Goal: Task Accomplishment & Management: Use online tool/utility

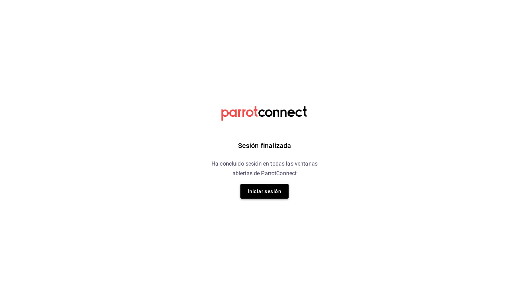
click at [272, 192] on font "Iniciar sesión" at bounding box center [264, 191] width 33 height 6
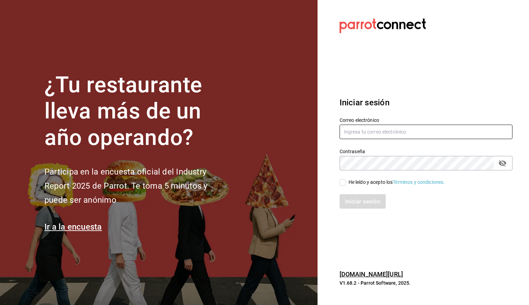
click at [375, 127] on input "text" at bounding box center [426, 132] width 173 height 14
paste input "daniela.aguilera@grupocosteno.com"
type input "daniela.aguilera@grupocosteno.com"
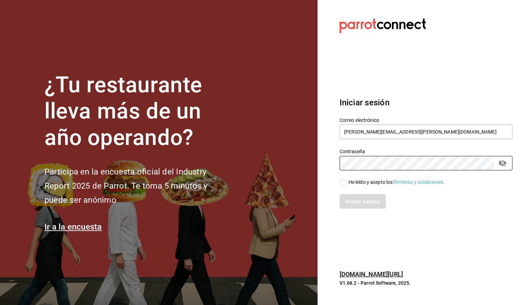
click at [343, 184] on input "He leído y acepto los Términos y condiciones." at bounding box center [343, 182] width 6 height 6
checkbox input "true"
click at [355, 203] on font "Iniciar sesión" at bounding box center [362, 201] width 35 height 7
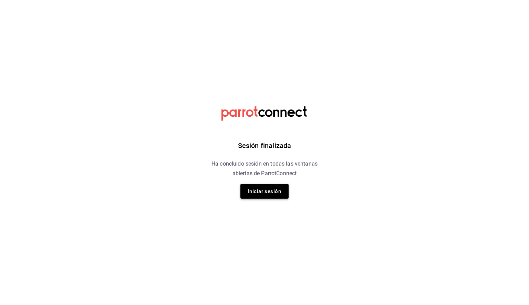
click at [282, 187] on button "Iniciar sesión" at bounding box center [264, 191] width 48 height 15
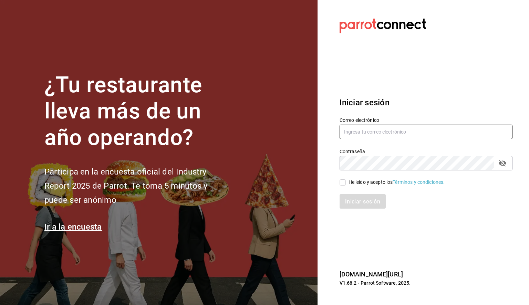
click at [372, 133] on input "text" at bounding box center [426, 132] width 173 height 14
paste input "[PERSON_NAME][EMAIL_ADDRESS][PERSON_NAME][DOMAIN_NAME]"
type input "[PERSON_NAME][EMAIL_ADDRESS][PERSON_NAME][DOMAIN_NAME]"
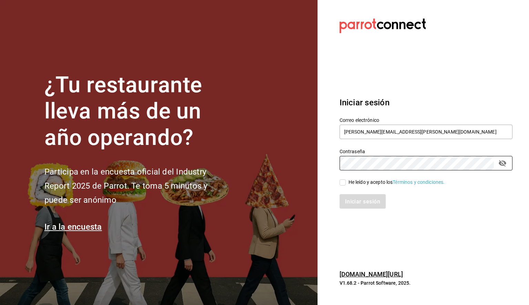
click at [345, 183] on input "He leído y acepto los Términos y condiciones." at bounding box center [343, 182] width 6 height 6
checkbox input "true"
click at [363, 201] on font "Iniciar sesión" at bounding box center [362, 201] width 35 height 7
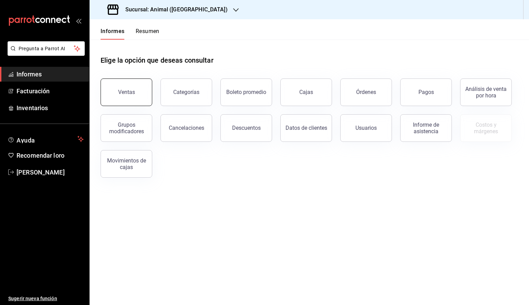
click at [140, 87] on button "Ventas" at bounding box center [127, 93] width 52 height 28
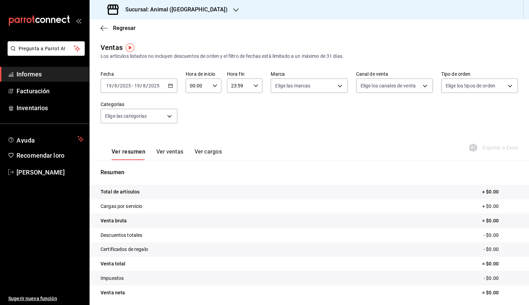
click at [170, 85] on icon "button" at bounding box center [170, 85] width 5 height 5
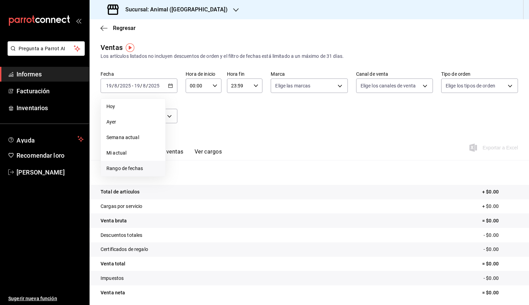
click at [134, 168] on font "Rango de fechas" at bounding box center [124, 169] width 36 height 6
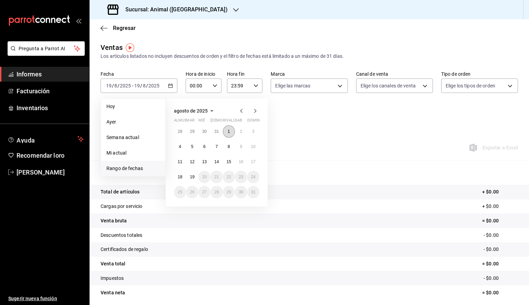
click at [226, 134] on button "1" at bounding box center [229, 131] width 12 height 12
click at [192, 179] on button "19" at bounding box center [192, 177] width 12 height 12
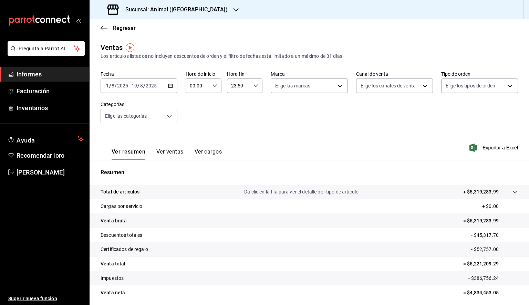
click at [209, 86] on div "00:00 Hora de inicio" at bounding box center [204, 86] width 36 height 14
click at [191, 119] on font "05" at bounding box center [194, 117] width 6 height 6
type input "05:00"
click at [244, 87] on div at bounding box center [264, 152] width 529 height 305
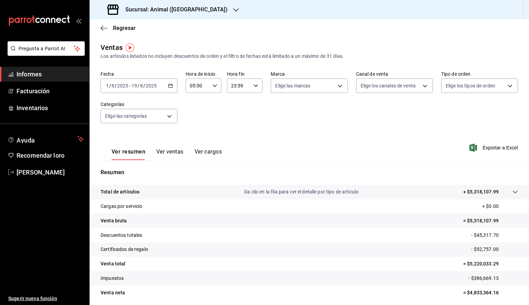
click at [247, 88] on input "23:59" at bounding box center [239, 86] width 24 height 14
click at [232, 117] on font "05" at bounding box center [234, 117] width 6 height 6
click at [253, 101] on font "00" at bounding box center [252, 104] width 6 height 6
type input "05:00"
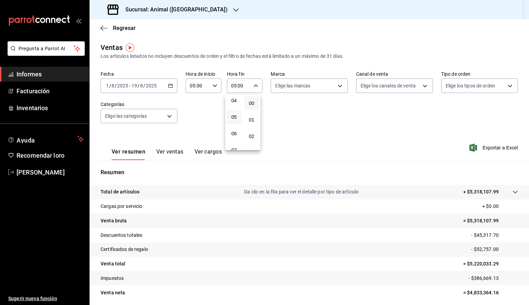
click at [301, 90] on div at bounding box center [264, 152] width 529 height 305
click at [301, 89] on body "Pregunta a Parrot AI Informes Facturación Inventarios Ayuda Recomendar loro [PE…" at bounding box center [264, 152] width 529 height 305
click at [298, 115] on span "Ver todos" at bounding box center [298, 112] width 21 height 7
type input "98bba0fd-3ba1-42e0-bfa8-4188b5c89202"
checkbox input "true"
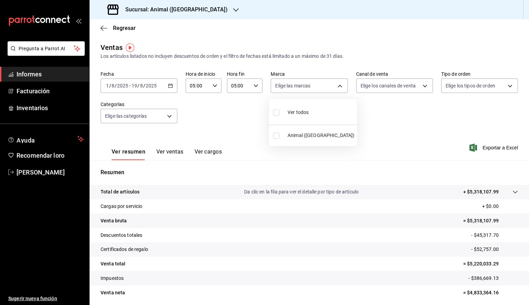
checkbox input "true"
click at [478, 149] on div at bounding box center [264, 152] width 529 height 305
click at [482, 149] on font "Exportar a Excel" at bounding box center [499, 148] width 35 height 6
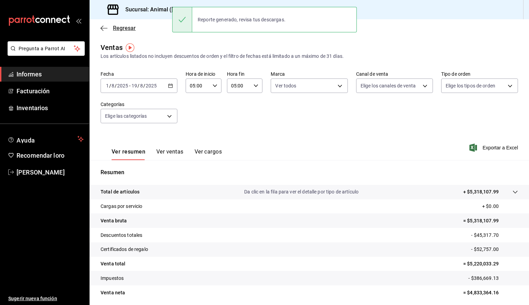
click at [107, 28] on icon "button" at bounding box center [104, 28] width 7 height 0
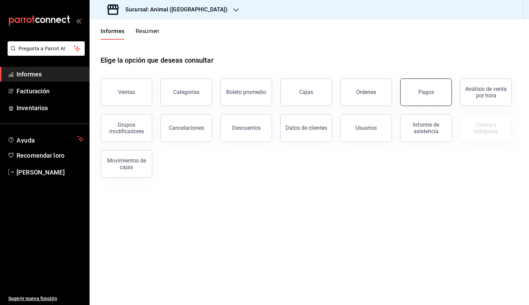
click at [433, 91] on font "Pagos" at bounding box center [425, 92] width 15 height 7
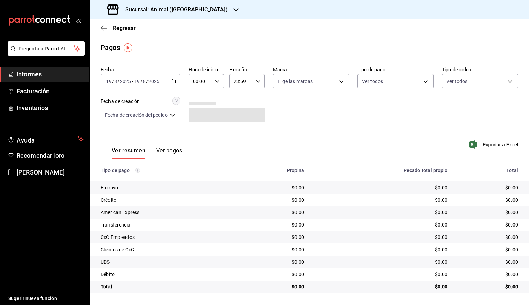
click at [176, 82] on icon "button" at bounding box center [173, 81] width 5 height 5
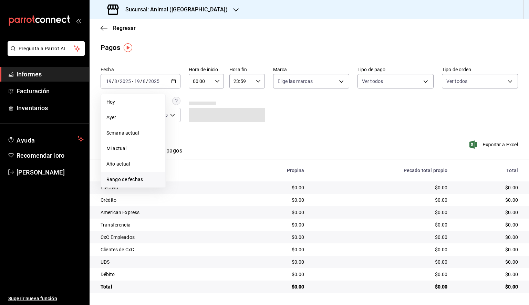
click at [121, 177] on font "Rango de fechas" at bounding box center [124, 180] width 36 height 6
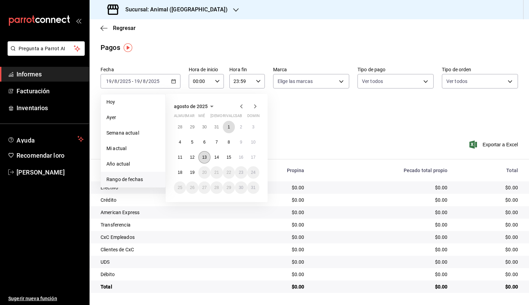
drag, startPoint x: 228, startPoint y: 126, endPoint x: 206, endPoint y: 157, distance: 37.6
click at [228, 125] on font "1" at bounding box center [229, 127] width 2 height 5
click at [194, 173] on font "19" at bounding box center [192, 172] width 4 height 5
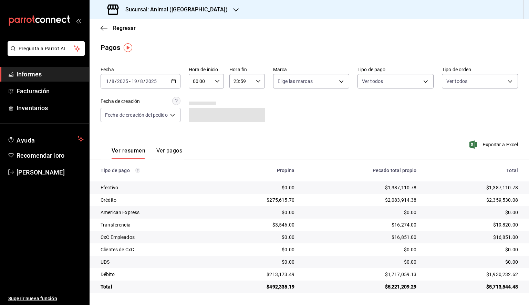
click at [211, 87] on input "00:00" at bounding box center [201, 81] width 24 height 14
click at [199, 118] on button "05" at bounding box center [198, 113] width 15 height 14
type input "05:00"
click at [254, 84] on div at bounding box center [264, 152] width 529 height 305
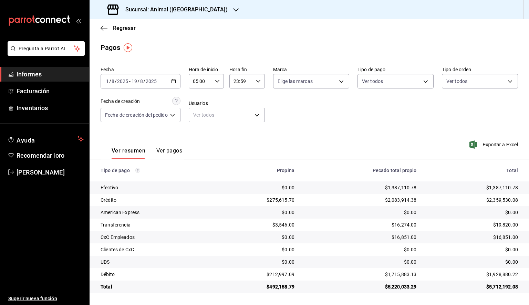
click at [256, 84] on div "23:59 Hora fin" at bounding box center [246, 81] width 35 height 14
click at [240, 109] on font "05" at bounding box center [240, 109] width 6 height 6
click at [258, 96] on button "00" at bounding box center [256, 99] width 15 height 14
type input "05:00"
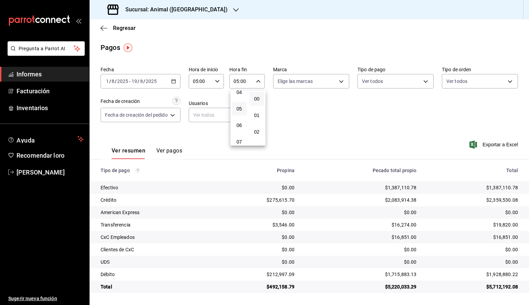
click at [294, 83] on div at bounding box center [264, 152] width 529 height 305
click at [295, 85] on body "Pregunta a Parrot AI Informes Facturación Inventarios Ayuda Recomendar loro [PE…" at bounding box center [264, 152] width 529 height 305
click at [299, 103] on div "Ver todos" at bounding box center [295, 107] width 35 height 15
type input "98bba0fd-3ba1-42e0-bfa8-4188b5c89202"
checkbox input "true"
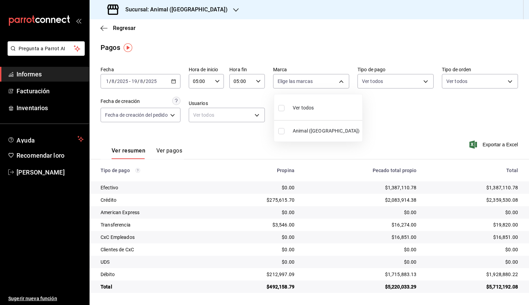
checkbox input "true"
click at [401, 115] on div at bounding box center [264, 152] width 529 height 305
click at [503, 147] on font "Exportar a Excel" at bounding box center [499, 145] width 35 height 6
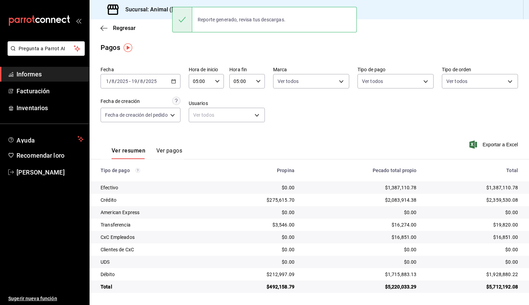
click at [132, 34] on div "Regresar" at bounding box center [309, 28] width 439 height 18
click at [184, 38] on main "Regresar Pagos Fecha [DATE] [DATE] - [DATE] [DATE] Hora de inicio 05:00 Hora de…" at bounding box center [309, 162] width 439 height 286
click at [236, 15] on div "Reporte generado, revisa tus descargas." at bounding box center [241, 19] width 99 height 15
click at [117, 27] on font "Regresar" at bounding box center [124, 28] width 23 height 7
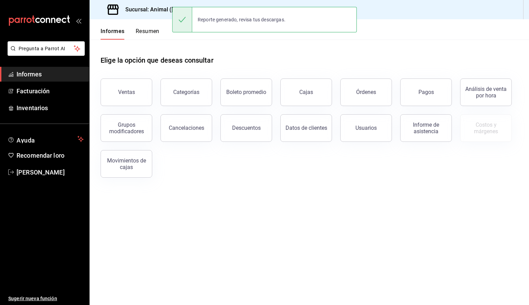
click at [167, 7] on font "Sucursal: Animal ([GEOGRAPHIC_DATA])" at bounding box center [176, 9] width 102 height 7
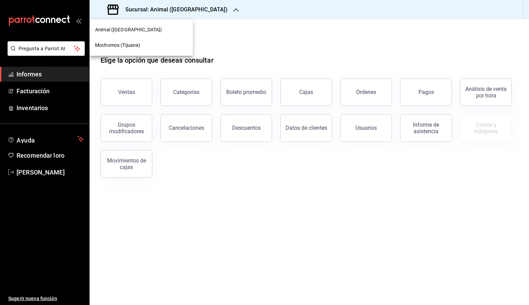
click at [113, 45] on font "Mochomos (Tijuana)" at bounding box center [117, 45] width 45 height 6
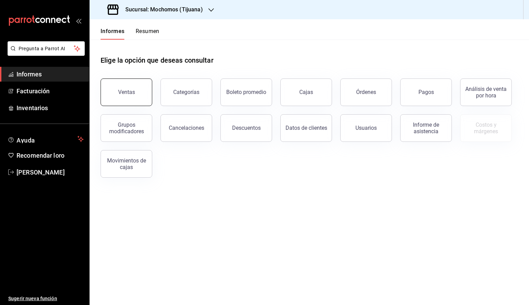
click at [125, 100] on button "Ventas" at bounding box center [127, 93] width 52 height 28
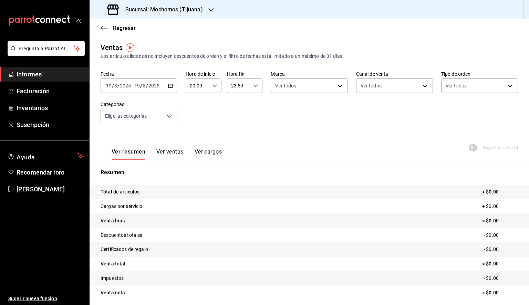
click at [147, 89] on div "[DATE] [DATE] - [DATE] [DATE]" at bounding box center [139, 86] width 77 height 14
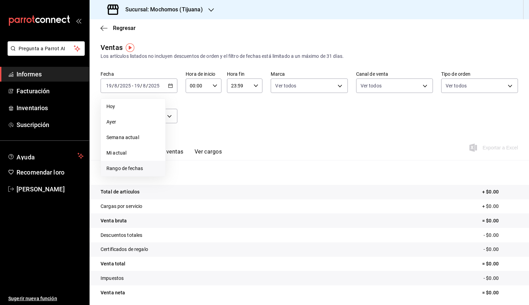
click at [127, 167] on font "Rango de fechas" at bounding box center [124, 169] width 36 height 6
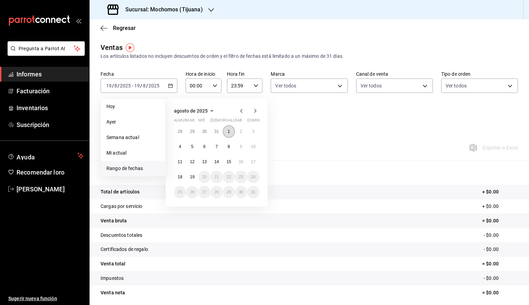
click at [229, 133] on font "1" at bounding box center [229, 131] width 2 height 5
click at [191, 175] on font "19" at bounding box center [192, 177] width 4 height 5
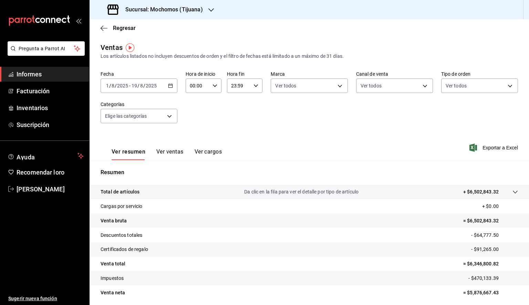
click at [212, 85] on icon "button" at bounding box center [214, 85] width 5 height 5
click at [196, 119] on font "05" at bounding box center [194, 117] width 6 height 6
type input "05:00"
click at [241, 87] on div at bounding box center [264, 152] width 529 height 305
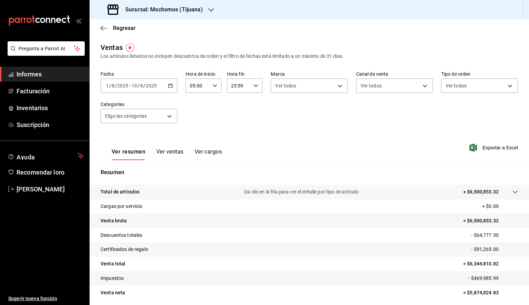
click at [250, 89] on div "23:59 Hora fin" at bounding box center [245, 86] width 36 height 14
click at [236, 122] on button "05" at bounding box center [234, 117] width 15 height 14
click at [251, 108] on button "00" at bounding box center [251, 103] width 15 height 14
type input "05:00"
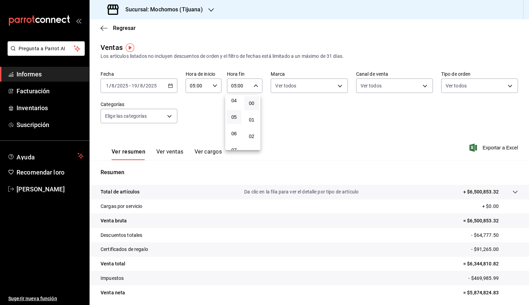
click at [302, 93] on div at bounding box center [264, 152] width 529 height 305
click at [302, 90] on body "Pregunta a Parrot AI Informes Facturación Inventarios Suscripción Ayuda Recomen…" at bounding box center [264, 152] width 529 height 305
click at [292, 109] on font "Ver todos" at bounding box center [298, 112] width 21 height 6
type input "c300ab0f-4e96-434a-ab79-9fec8b673c9f"
checkbox input "true"
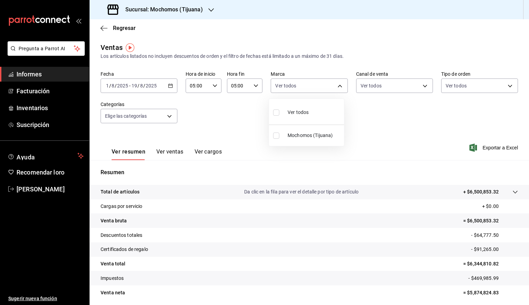
checkbox input "true"
click at [359, 126] on div at bounding box center [264, 152] width 529 height 305
click at [490, 148] on font "Exportar a Excel" at bounding box center [499, 148] width 35 height 6
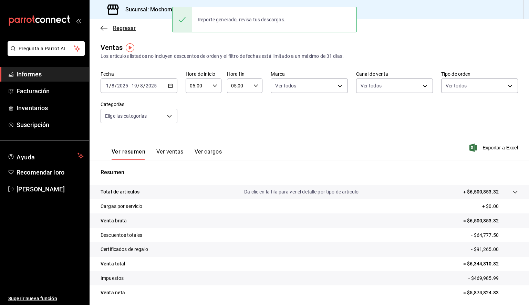
click at [106, 27] on icon "button" at bounding box center [104, 28] width 7 height 6
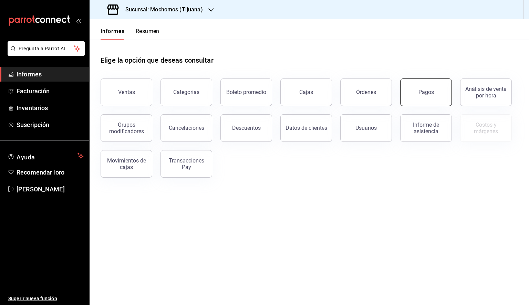
click at [415, 97] on button "Pagos" at bounding box center [426, 93] width 52 height 28
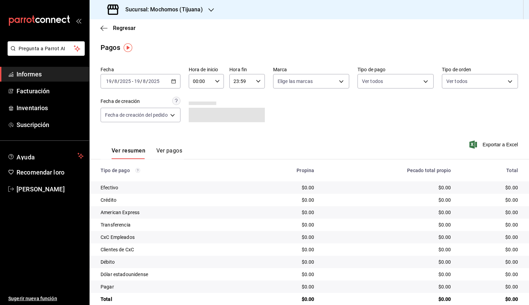
click at [175, 83] on \(Stroke\) "button" at bounding box center [173, 82] width 4 height 4
click at [174, 80] on icon "button" at bounding box center [173, 81] width 5 height 5
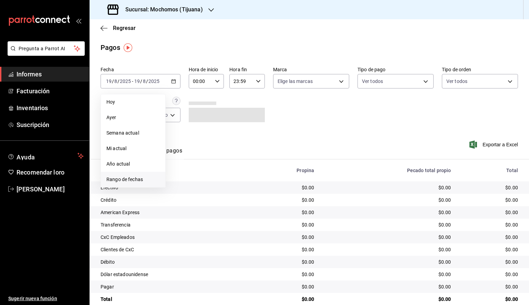
click at [133, 177] on font "Rango de fechas" at bounding box center [124, 180] width 36 height 6
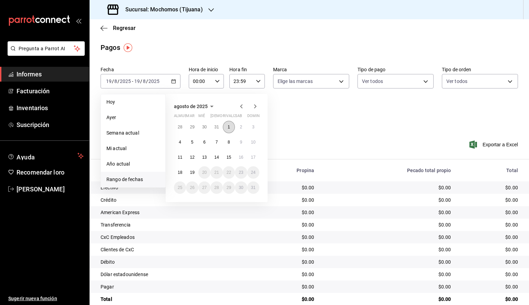
click at [228, 127] on font "1" at bounding box center [229, 127] width 2 height 5
click at [196, 169] on button "19" at bounding box center [192, 172] width 12 height 12
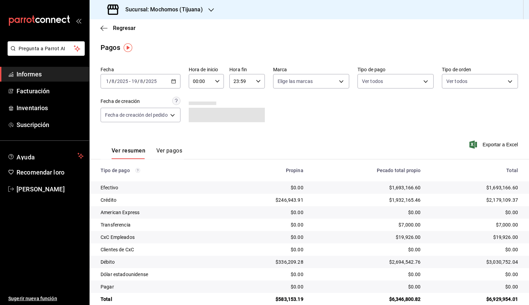
click at [218, 82] on \(Stroke\) "button" at bounding box center [217, 81] width 4 height 2
click at [200, 115] on font "05" at bounding box center [199, 113] width 6 height 6
type input "05:00"
click at [255, 82] on div at bounding box center [264, 152] width 529 height 305
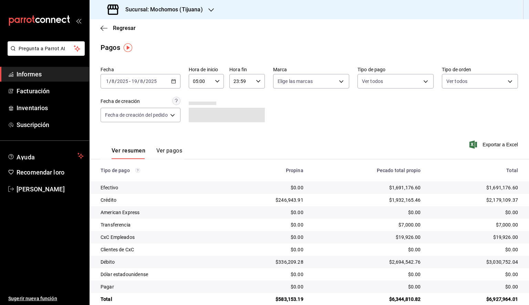
click at [256, 82] on icon "button" at bounding box center [258, 81] width 5 height 5
click at [238, 110] on font "05" at bounding box center [239, 109] width 6 height 6
click at [253, 102] on button "00" at bounding box center [256, 99] width 15 height 14
type input "05:00"
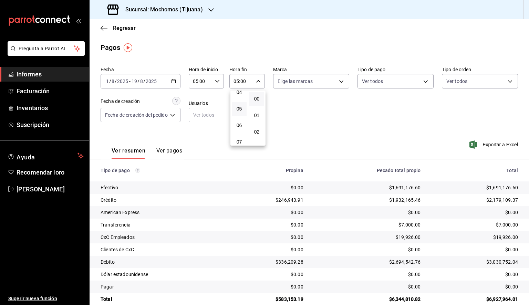
click at [313, 84] on div at bounding box center [264, 152] width 529 height 305
click at [313, 84] on body "Pregunta a Parrot AI Informes Facturación Inventarios Suscripción Ayuda Recomen…" at bounding box center [264, 152] width 529 height 305
click at [300, 109] on font "Ver todos" at bounding box center [301, 108] width 21 height 6
type input "c300ab0f-4e96-434a-ab79-9fec8b673c9f"
checkbox input "true"
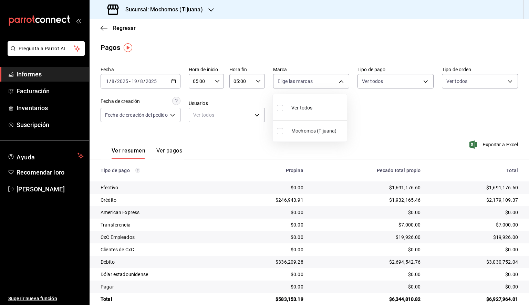
checkbox input "true"
drag, startPoint x: 401, startPoint y: 116, endPoint x: 383, endPoint y: 121, distance: 18.8
click at [400, 116] on div at bounding box center [264, 152] width 529 height 305
click at [483, 141] on span "Exportar a Excel" at bounding box center [494, 144] width 47 height 8
click at [105, 30] on icon "button" at bounding box center [104, 28] width 7 height 6
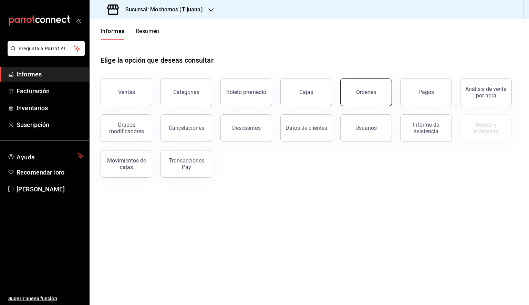
click at [365, 83] on button "Órdenes" at bounding box center [366, 93] width 52 height 28
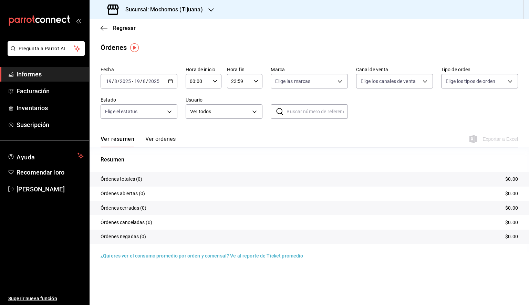
click at [173, 84] on div "[DATE] [DATE] - [DATE] [DATE]" at bounding box center [139, 81] width 77 height 14
click at [136, 181] on font "Rango de fechas" at bounding box center [124, 180] width 36 height 6
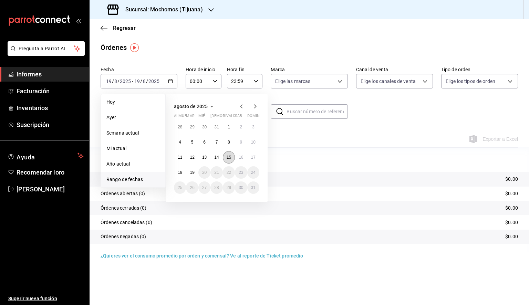
click at [233, 158] on button "15" at bounding box center [229, 157] width 12 height 12
click at [196, 170] on button "19" at bounding box center [192, 172] width 12 height 12
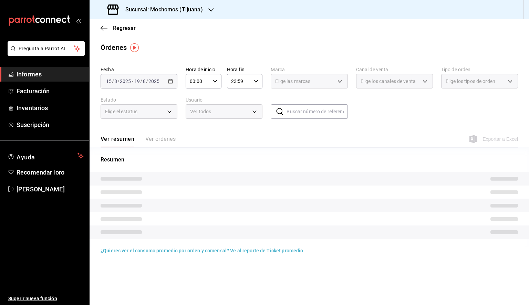
click at [217, 81] on div "00:00 Hora de inicio" at bounding box center [204, 81] width 36 height 14
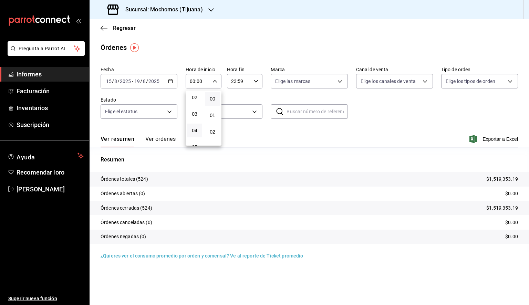
scroll to position [69, 0]
click at [194, 112] on font "05" at bounding box center [195, 113] width 6 height 6
type input "05:00"
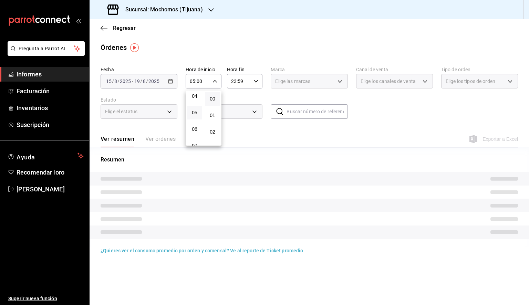
click at [260, 82] on div at bounding box center [264, 152] width 529 height 305
click at [256, 82] on icon "button" at bounding box center [255, 81] width 5 height 5
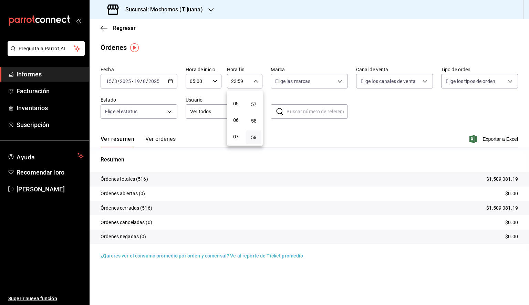
scroll to position [73, 0]
click at [236, 112] on font "05" at bounding box center [236, 109] width 6 height 6
click at [257, 101] on span "00" at bounding box center [253, 99] width 7 height 6
type input "05:00"
click at [323, 83] on div at bounding box center [264, 152] width 529 height 305
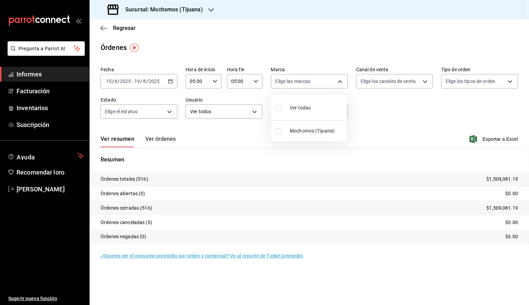
click at [323, 83] on body "Pregunta a Parrot AI Informes Facturación Inventarios Suscripción Ayuda Recomen…" at bounding box center [264, 152] width 529 height 305
click at [315, 105] on li "Ver todos" at bounding box center [309, 107] width 76 height 20
type input "c300ab0f-4e96-434a-ab79-9fec8b673c9f"
checkbox input "true"
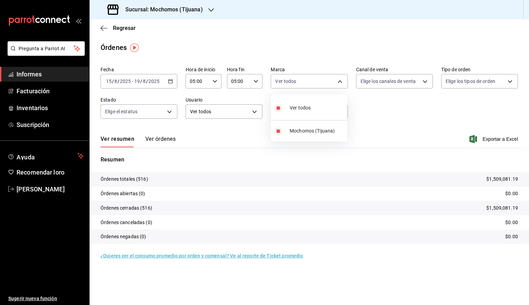
click at [408, 115] on div at bounding box center [264, 152] width 529 height 305
click at [501, 139] on font "Exportar a Excel" at bounding box center [499, 139] width 35 height 6
click at [103, 29] on icon "button" at bounding box center [104, 28] width 7 height 6
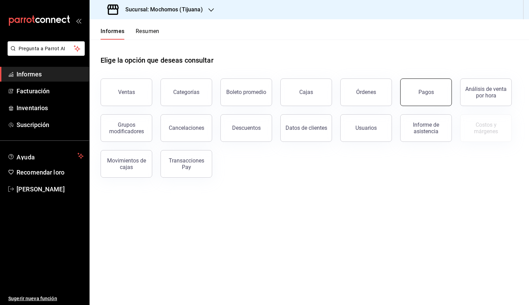
click at [415, 94] on button "Pagos" at bounding box center [426, 93] width 52 height 28
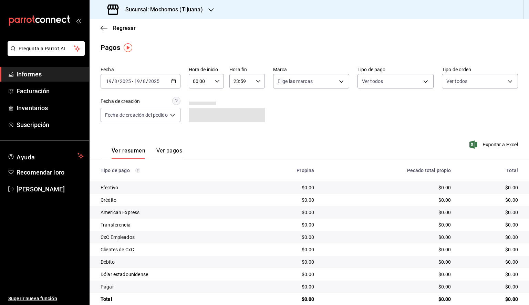
click at [173, 82] on icon "button" at bounding box center [173, 81] width 5 height 5
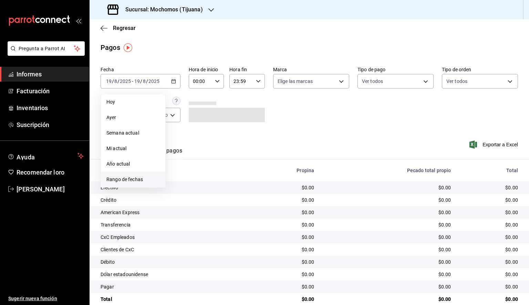
click at [123, 181] on font "Rango de fechas" at bounding box center [124, 180] width 36 height 6
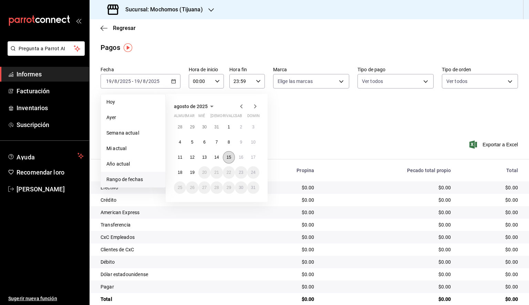
click at [229, 159] on font "15" at bounding box center [229, 157] width 4 height 5
click at [195, 174] on button "19" at bounding box center [192, 172] width 12 height 12
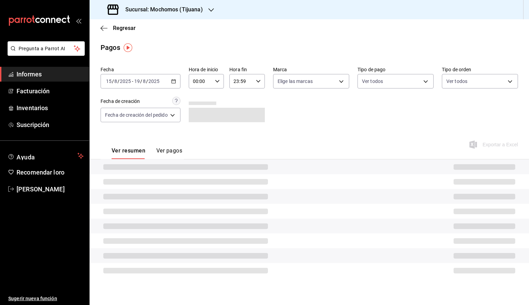
click at [217, 82] on icon "button" at bounding box center [217, 81] width 5 height 5
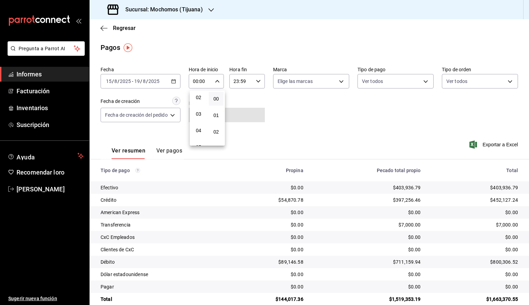
scroll to position [69, 0]
click at [199, 119] on button "05" at bounding box center [198, 113] width 15 height 14
type input "05:00"
click at [248, 84] on div at bounding box center [264, 152] width 529 height 305
click at [251, 82] on input "23:59" at bounding box center [241, 81] width 24 height 14
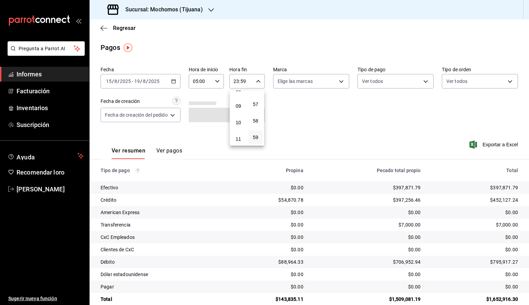
scroll to position [73, 0]
click at [237, 112] on font "05" at bounding box center [239, 109] width 6 height 6
click at [256, 96] on button "00" at bounding box center [256, 99] width 15 height 14
type input "05:00"
click at [303, 83] on div at bounding box center [264, 152] width 529 height 305
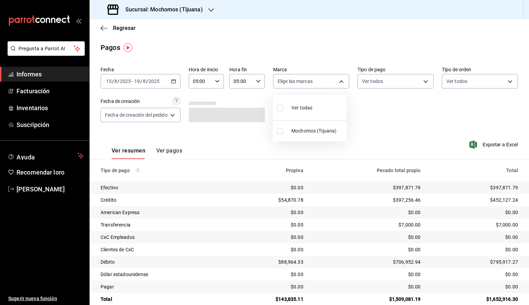
click at [305, 82] on body "Pregunta a Parrot AI Informes Facturación Inventarios Suscripción Ayuda Recomen…" at bounding box center [264, 152] width 529 height 305
click at [299, 104] on div "Ver todos" at bounding box center [294, 107] width 35 height 15
type input "c300ab0f-4e96-434a-ab79-9fec8b673c9f"
checkbox input "true"
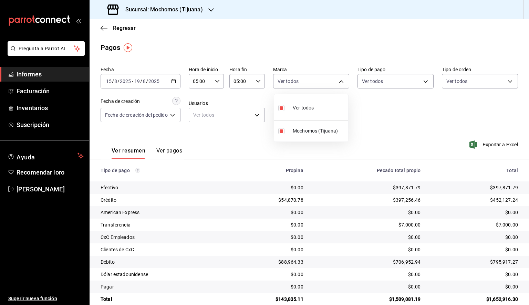
click at [397, 116] on div at bounding box center [264, 152] width 529 height 305
click at [488, 143] on font "Exportar a Excel" at bounding box center [499, 145] width 35 height 6
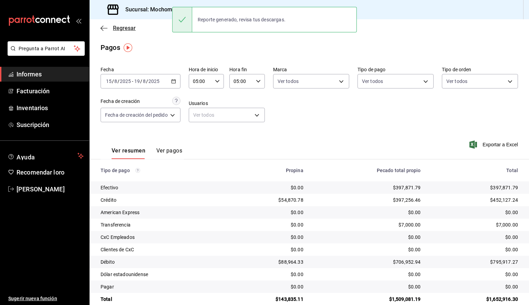
click at [104, 28] on icon "button" at bounding box center [104, 28] width 7 height 6
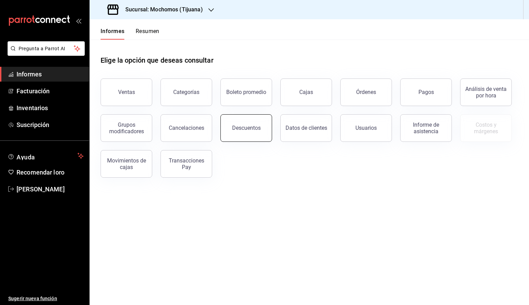
click at [237, 123] on button "Descuentos" at bounding box center [246, 128] width 52 height 28
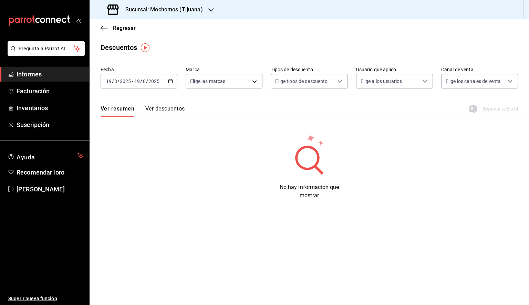
click at [172, 80] on \(Stroke\) "button" at bounding box center [170, 82] width 4 height 4
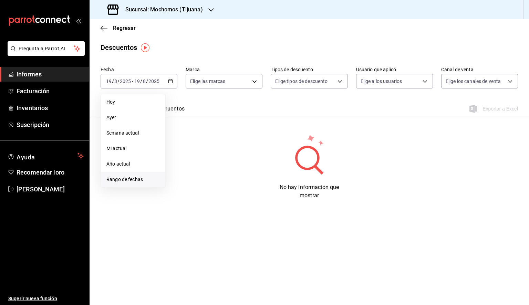
click at [129, 175] on li "Rango de fechas" at bounding box center [133, 179] width 64 height 15
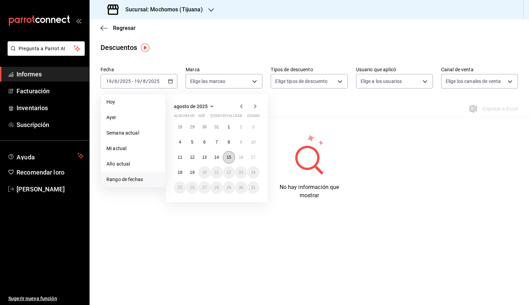
click at [230, 154] on button "15" at bounding box center [229, 157] width 12 height 12
click at [190, 175] on button "19" at bounding box center [192, 172] width 12 height 12
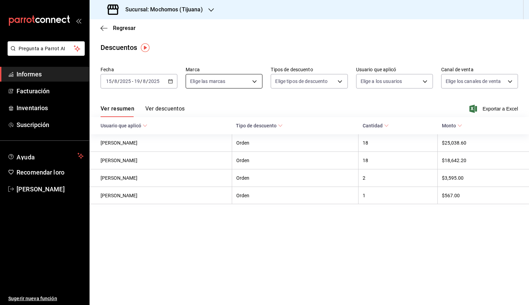
click at [236, 82] on body "Pregunta a Parrot AI Informes Facturación Inventarios Suscripción Ayuda Recomen…" at bounding box center [264, 152] width 529 height 305
click at [225, 107] on font "Ver todos" at bounding box center [215, 108] width 21 height 6
type input "c300ab0f-4e96-434a-ab79-9fec8b673c9f"
checkbox input "true"
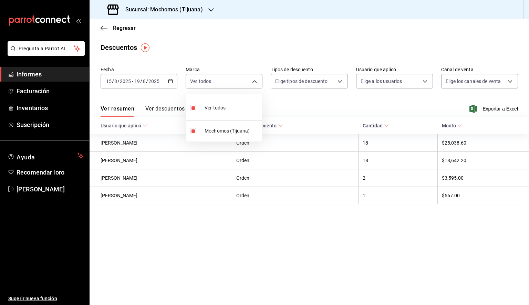
click at [303, 86] on div at bounding box center [264, 152] width 529 height 305
click at [494, 108] on font "Exportar a Excel" at bounding box center [499, 109] width 35 height 6
